Goal: Task Accomplishment & Management: Complete application form

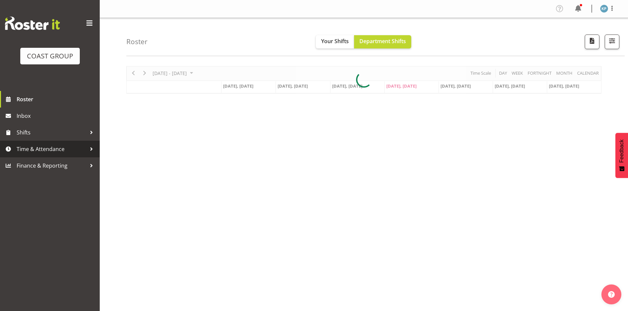
click at [26, 151] on span "Time & Attendance" at bounding box center [52, 149] width 70 height 10
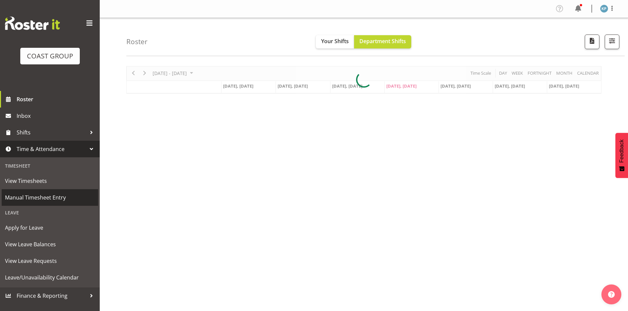
click at [62, 199] on span "Manual Timesheet Entry" at bounding box center [50, 198] width 90 height 10
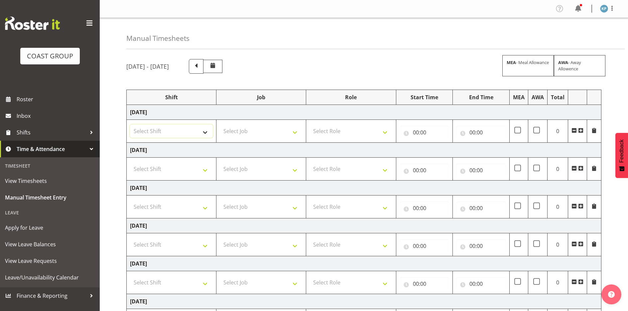
click at [176, 136] on select "Select Shift AKL SIGN ADMIN1 (LEAVE ALONE, DONT MAKE INACTIVE) DW ACCOUNT MANAG…" at bounding box center [171, 131] width 83 height 13
select select "18792"
click at [130, 125] on select "Select Shift AKL SIGN ADMIN1 (LEAVE ALONE, DONT MAKE INACTIVE) DW ACCOUNT MANAG…" at bounding box center [171, 131] width 83 height 13
click at [154, 171] on select "Select Shift AKL SIGN ADMIN1 (LEAVE ALONE, DONT MAKE INACTIVE) DW ACCOUNT MANAG…" at bounding box center [171, 168] width 83 height 13
select select "18792"
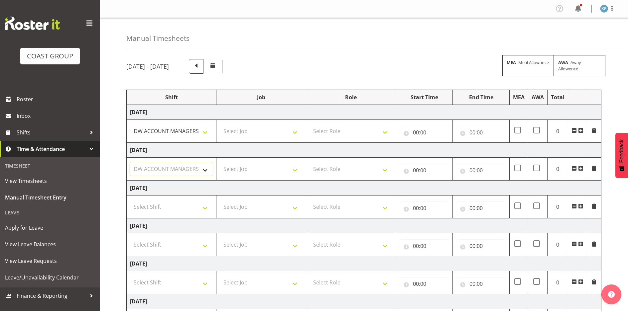
click at [130, 162] on select "Select Shift AKL SIGN ADMIN1 (LEAVE ALONE, DONT MAKE INACTIVE) DW ACCOUNT MANAG…" at bounding box center [171, 168] width 83 height 13
click at [149, 211] on select "Select Shift AKL SIGN ADMIN1 (LEAVE ALONE, DONT MAKE INACTIVE) DW ACCOUNT MANAG…" at bounding box center [171, 206] width 83 height 13
select select "18792"
click at [130, 200] on select "Select Shift AKL SIGN ADMIN1 (LEAVE ALONE, DONT MAKE INACTIVE) DW ACCOUNT MANAG…" at bounding box center [171, 206] width 83 height 13
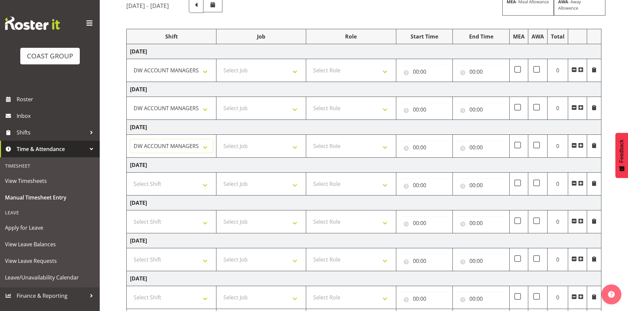
scroll to position [100, 0]
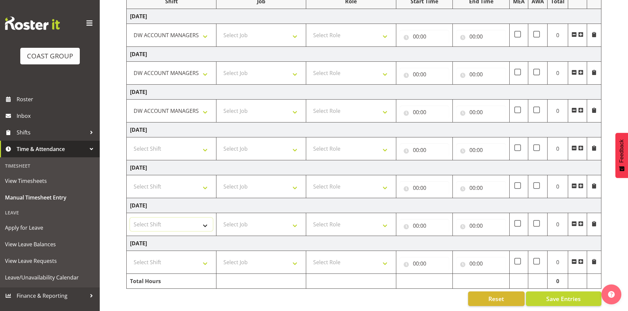
click at [152, 218] on select "Select Shift AKL SIGN ADMIN1 (LEAVE ALONE, DONT MAKE INACTIVE) DW ACCOUNT MANAG…" at bounding box center [171, 224] width 83 height 13
select select "18792"
click at [130, 218] on select "Select Shift AKL SIGN ADMIN1 (LEAVE ALONE, DONT MAKE INACTIVE) DW ACCOUNT MANAG…" at bounding box center [171, 224] width 83 height 13
click at [145, 256] on select "Select Shift AKL SIGN ADMIN1 (LEAVE ALONE, DONT MAKE INACTIVE) DW ACCOUNT MANAG…" at bounding box center [171, 262] width 83 height 13
select select "18792"
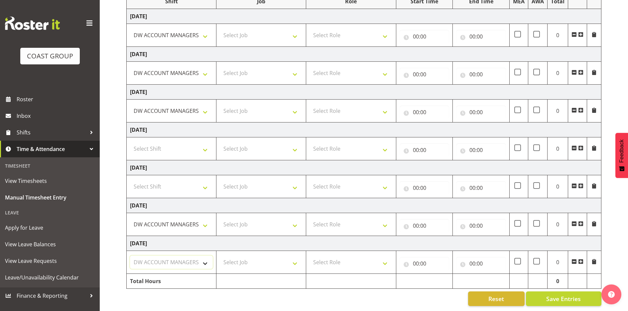
click at [130, 256] on select "Select Shift AKL SIGN ADMIN1 (LEAVE ALONE, DONT MAKE INACTIVE) DW ACCOUNT MANAG…" at bounding box center [171, 262] width 83 height 13
click at [245, 257] on select "Select Job 1 Carlton Events 1 [PERSON_NAME][GEOGRAPHIC_DATA] 1 [PERSON_NAME][GE…" at bounding box center [261, 262] width 83 height 13
select select "9465"
click at [220, 256] on select "Select Job 1 Carlton Events 1 [PERSON_NAME][GEOGRAPHIC_DATA] 1 [PERSON_NAME][GE…" at bounding box center [261, 262] width 83 height 13
click at [240, 220] on select "Select Job 1 Carlton Events 1 [PERSON_NAME][GEOGRAPHIC_DATA] 1 [PERSON_NAME][GE…" at bounding box center [261, 224] width 83 height 13
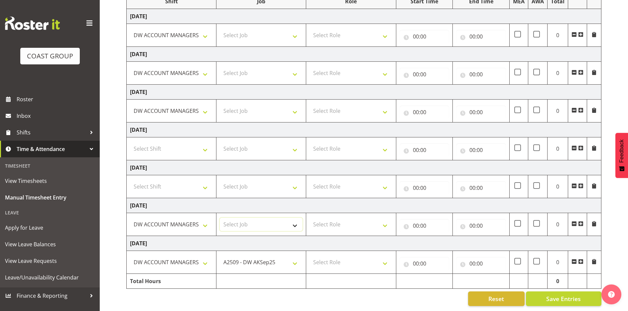
select select "9465"
click at [220, 218] on select "Select Job 1 Carlton Events 1 [PERSON_NAME][GEOGRAPHIC_DATA] 1 [PERSON_NAME][GE…" at bounding box center [261, 224] width 83 height 13
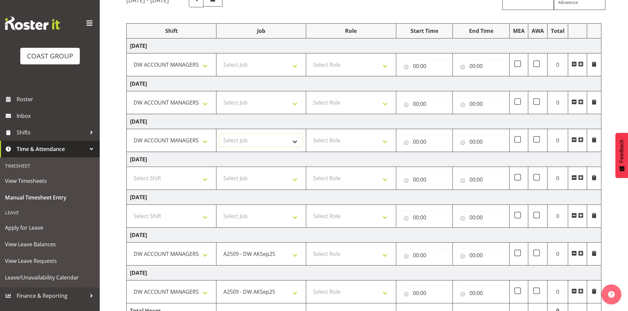
click at [244, 139] on select "Select Job 1 Carlton Events 1 [PERSON_NAME][GEOGRAPHIC_DATA] 1 [PERSON_NAME][GE…" at bounding box center [261, 140] width 83 height 13
select select "9465"
click at [220, 134] on select "Select Job 1 Carlton Events 1 [PERSON_NAME][GEOGRAPHIC_DATA] 1 [PERSON_NAME][GE…" at bounding box center [261, 140] width 83 height 13
click at [248, 101] on select "Select Job 1 Carlton Events 1 [PERSON_NAME][GEOGRAPHIC_DATA] 1 [PERSON_NAME][GE…" at bounding box center [261, 102] width 83 height 13
select select "9465"
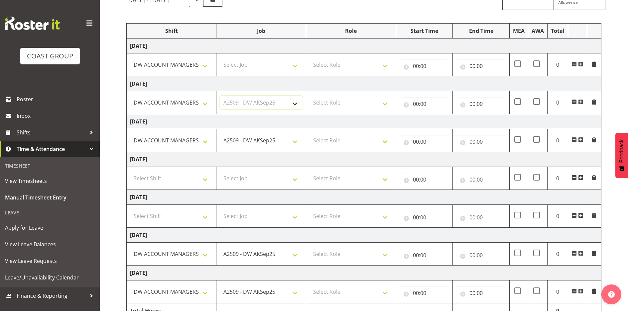
click at [220, 96] on select "Select Job 1 Carlton Events 1 [PERSON_NAME][GEOGRAPHIC_DATA] 1 [PERSON_NAME][GE…" at bounding box center [261, 102] width 83 height 13
click at [248, 64] on select "Select Job 1 Carlton Events 1 [PERSON_NAME][GEOGRAPHIC_DATA] 1 [PERSON_NAME][GE…" at bounding box center [261, 64] width 83 height 13
select select "9465"
click at [220, 58] on select "Select Job 1 Carlton Events 1 [PERSON_NAME][GEOGRAPHIC_DATA] 1 [PERSON_NAME][GE…" at bounding box center [261, 64] width 83 height 13
click at [325, 62] on select "Select Role SIGNWRITER Signwriter" at bounding box center [350, 64] width 83 height 13
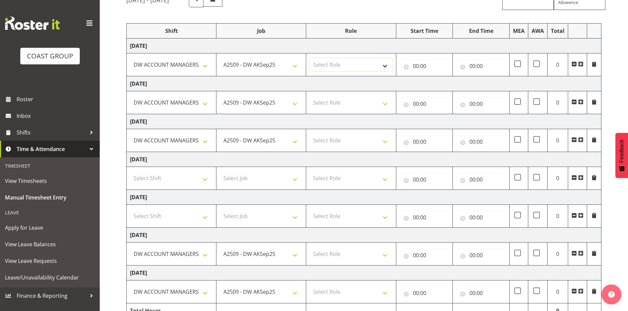
select select "217"
click at [309, 58] on select "Select Role SIGNWRITER Signwriter" at bounding box center [350, 64] width 83 height 13
click at [325, 100] on select "Select Role SIGNWRITER Signwriter" at bounding box center [350, 102] width 83 height 13
select select "217"
click at [309, 96] on select "Select Role SIGNWRITER Signwriter" at bounding box center [350, 102] width 83 height 13
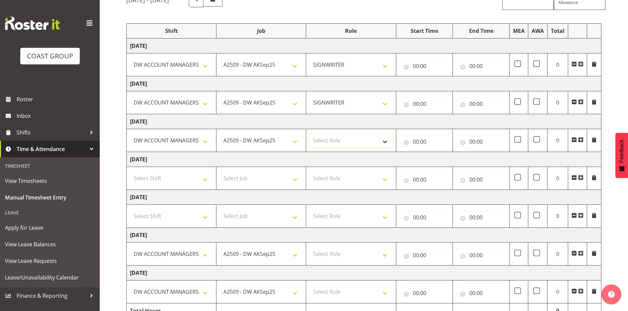
click at [323, 137] on select "Select Role SIGNWRITER Signwriter" at bounding box center [350, 140] width 83 height 13
select select "217"
click at [309, 134] on select "Select Role SIGNWRITER Signwriter" at bounding box center [350, 140] width 83 height 13
click at [317, 252] on select "Select Role SIGNWRITER Signwriter" at bounding box center [350, 254] width 83 height 13
select select "217"
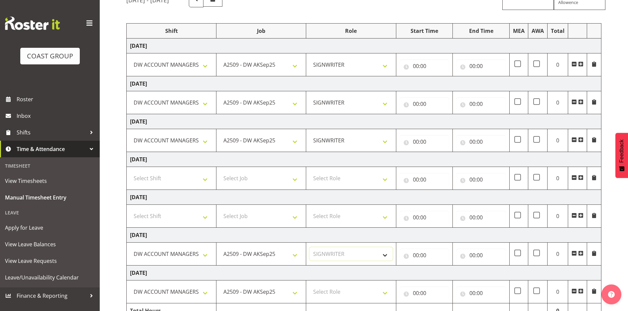
click at [309, 248] on select "Select Role SIGNWRITER Signwriter" at bounding box center [350, 254] width 83 height 13
click at [329, 292] on select "Select Role SIGNWRITER Signwriter" at bounding box center [350, 291] width 83 height 13
select select "217"
click at [309, 285] on select "Select Role SIGNWRITER Signwriter" at bounding box center [350, 291] width 83 height 13
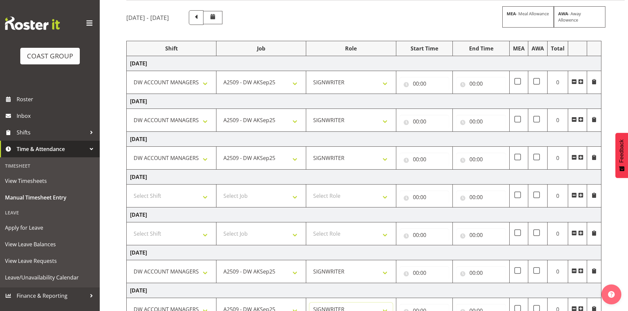
scroll to position [0, 0]
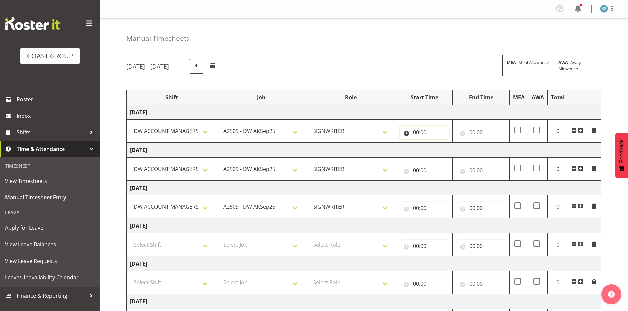
click at [415, 133] on input "00:00" at bounding box center [424, 132] width 50 height 13
click at [443, 150] on select "00 01 02 03 04 05 06 07 08 09 10 11 12 13 14 15 16 17 18 19 20 21 22 23" at bounding box center [444, 149] width 15 height 13
select select "6"
click at [437, 143] on select "00 01 02 03 04 05 06 07 08 09 10 11 12 13 14 15 16 17 18 19 20 21 22 23" at bounding box center [444, 149] width 15 height 13
type input "06:00"
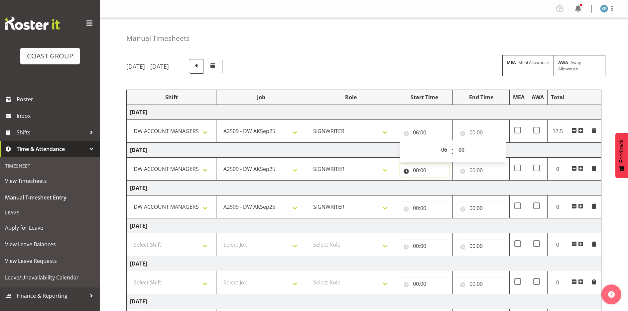
click at [414, 170] on input "00:00" at bounding box center [424, 170] width 50 height 13
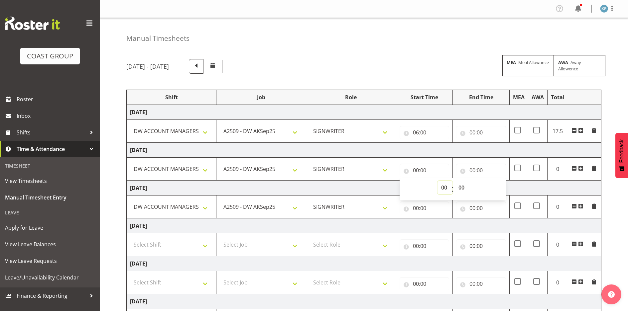
click at [443, 187] on select "00 01 02 03 04 05 06 07 08 09 10 11 12 13 14 15 16 17 18 19 20 21 22 23" at bounding box center [444, 187] width 15 height 13
select select "6"
click at [437, 181] on select "00 01 02 03 04 05 06 07 08 09 10 11 12 13 14 15 16 17 18 19 20 21 22 23" at bounding box center [444, 187] width 15 height 13
type input "06:00"
click at [415, 210] on input "00:00" at bounding box center [424, 208] width 50 height 13
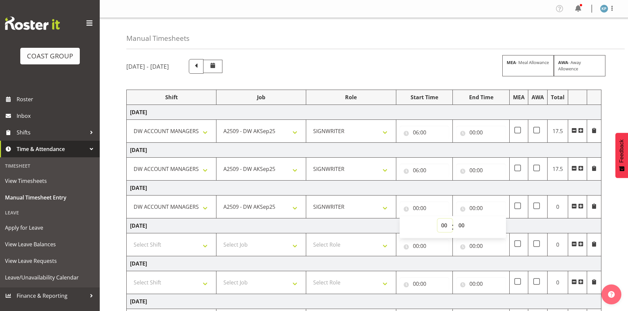
click at [443, 226] on select "00 01 02 03 04 05 06 07 08 09 10 11 12 13 14 15 16 17 18 19 20 21 22 23" at bounding box center [444, 225] width 15 height 13
select select "6"
click at [437, 219] on select "00 01 02 03 04 05 06 07 08 09 10 11 12 13 14 15 16 17 18 19 20 21 22 23" at bounding box center [444, 225] width 15 height 13
type input "06:00"
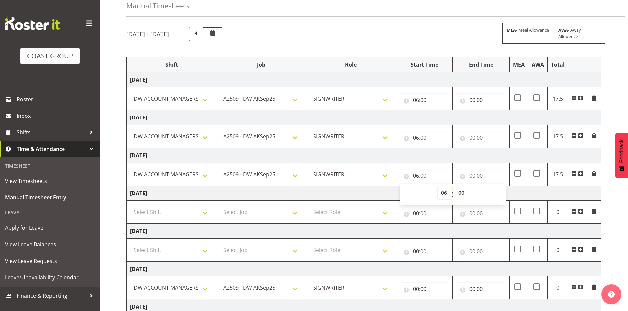
scroll to position [101, 0]
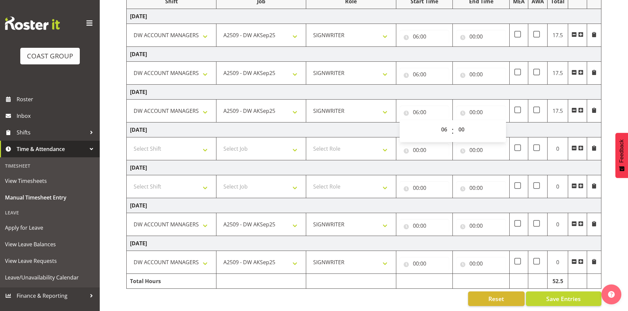
click at [263, 124] on td "[DATE]" at bounding box center [364, 130] width 475 height 15
click at [415, 219] on input "00:00" at bounding box center [424, 225] width 50 height 13
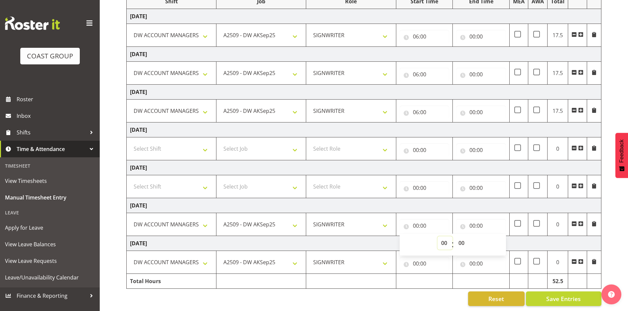
click at [445, 239] on select "00 01 02 03 04 05 06 07 08 09 10 11 12 13 14 15 16 17 18 19 20 21 22 23" at bounding box center [444, 243] width 15 height 13
select select "6"
click at [437, 237] on select "00 01 02 03 04 05 06 07 08 09 10 11 12 13 14 15 16 17 18 19 20 21 22 23" at bounding box center [444, 243] width 15 height 13
type input "06:00"
click at [415, 258] on input "00:00" at bounding box center [424, 263] width 50 height 13
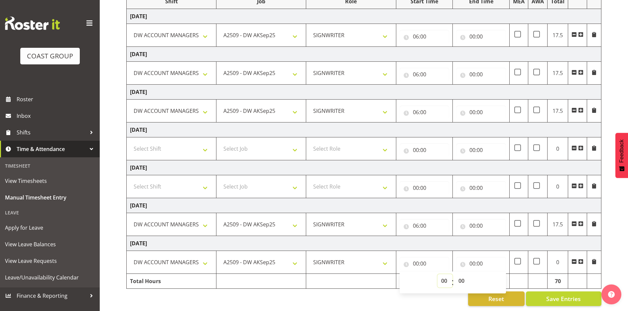
click at [446, 278] on select "00 01 02 03 04 05 06 07 08 09 10 11 12 13 14 15 16 17 18 19 20 21 22 23" at bounding box center [444, 280] width 15 height 13
select select "6"
click at [437, 274] on select "00 01 02 03 04 05 06 07 08 09 10 11 12 13 14 15 16 17 18 19 20 21 22 23" at bounding box center [444, 280] width 15 height 13
type input "06:00"
click at [473, 259] on input "00:00" at bounding box center [481, 263] width 50 height 13
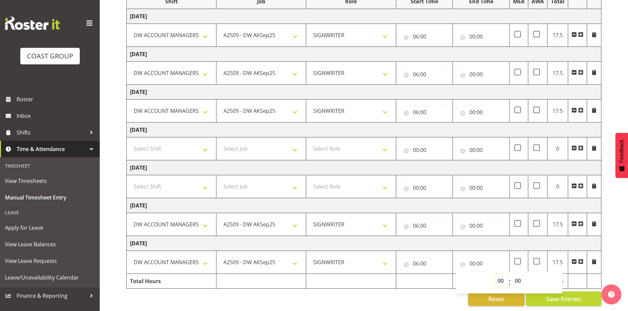
click at [499, 274] on select "00 01 02 03 04 05 06 07 08 09 10 11 12 13 14 15 16 17 18 19 20 21 22 23" at bounding box center [501, 280] width 15 height 13
select select "15"
click at [494, 274] on select "00 01 02 03 04 05 06 07 08 09 10 11 12 13 14 15 16 17 18 19 20 21 22 23" at bounding box center [501, 280] width 15 height 13
type input "15:00"
click at [472, 222] on input "00:00" at bounding box center [481, 225] width 50 height 13
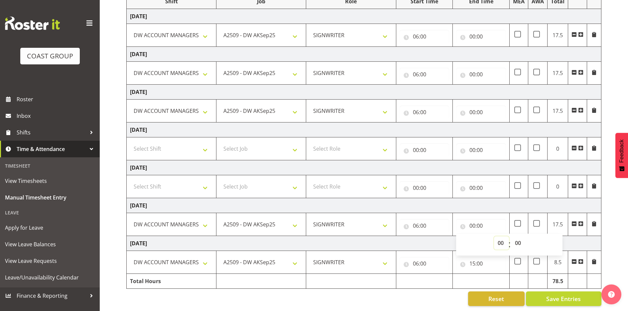
click at [499, 238] on select "00 01 02 03 04 05 06 07 08 09 10 11 12 13 14 15 16 17 18 19 20 21 22 23" at bounding box center [501, 243] width 15 height 13
select select "15"
click at [494, 237] on select "00 01 02 03 04 05 06 07 08 09 10 11 12 13 14 15 16 17 18 19 20 21 22 23" at bounding box center [501, 243] width 15 height 13
type input "15:00"
click at [471, 108] on input "00:00" at bounding box center [481, 112] width 50 height 13
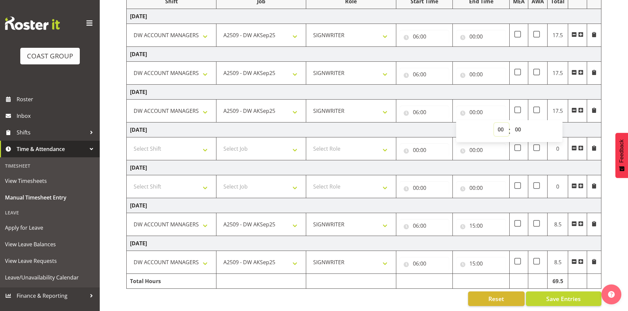
click at [499, 125] on select "00 01 02 03 04 05 06 07 08 09 10 11 12 13 14 15 16 17 18 19 20 21 22 23" at bounding box center [501, 129] width 15 height 13
select select "15"
click at [494, 123] on select "00 01 02 03 04 05 06 07 08 09 10 11 12 13 14 15 16 17 18 19 20 21 22 23" at bounding box center [501, 129] width 15 height 13
type input "15:00"
click at [471, 69] on input "00:00" at bounding box center [481, 74] width 50 height 13
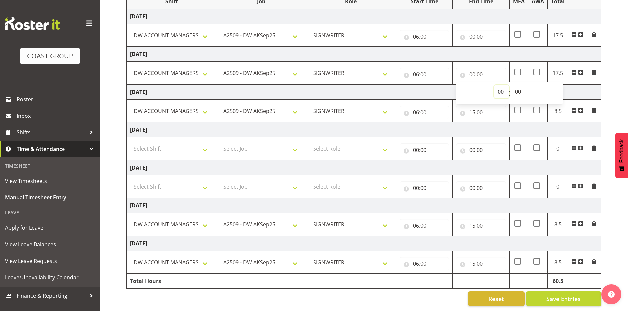
click at [500, 88] on select "00 01 02 03 04 05 06 07 08 09 10 11 12 13 14 15 16 17 18 19 20 21 22 23" at bounding box center [501, 91] width 15 height 13
select select "15"
click at [494, 85] on select "00 01 02 03 04 05 06 07 08 09 10 11 12 13 14 15 16 17 18 19 20 21 22 23" at bounding box center [501, 91] width 15 height 13
type input "15:00"
click at [473, 33] on input "00:00" at bounding box center [481, 36] width 50 height 13
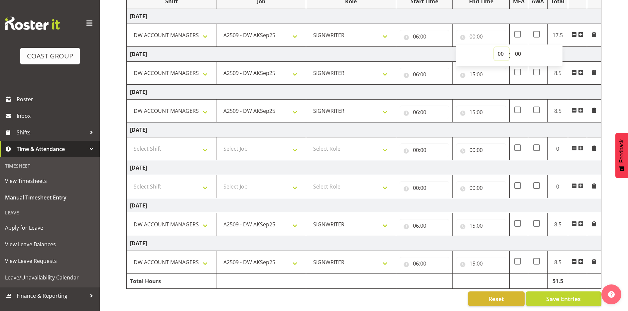
click at [500, 50] on select "00 01 02 03 04 05 06 07 08 09 10 11 12 13 14 15 16 17 18 19 20 21 22 23" at bounding box center [501, 53] width 15 height 13
select select "15"
click at [494, 47] on select "00 01 02 03 04 05 06 07 08 09 10 11 12 13 14 15 16 17 18 19 20 21 22 23" at bounding box center [501, 53] width 15 height 13
type input "15:00"
click at [505, 160] on td "[DATE]" at bounding box center [364, 167] width 475 height 15
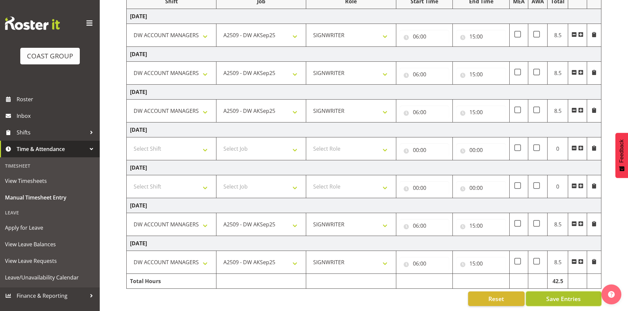
click at [549, 295] on span "Save Entries" at bounding box center [563, 299] width 35 height 9
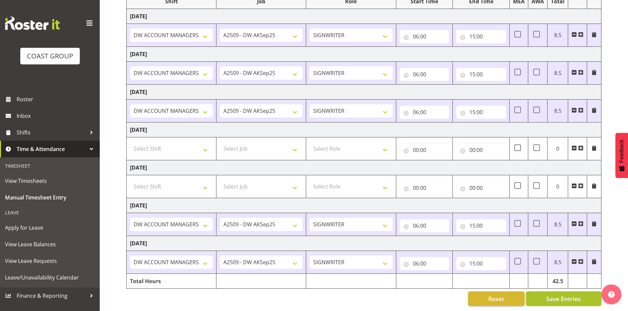
click at [571, 295] on span "Save Entries" at bounding box center [563, 299] width 35 height 9
